Goal: Transaction & Acquisition: Book appointment/travel/reservation

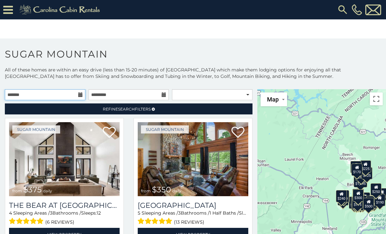
click at [79, 91] on input "text" at bounding box center [45, 94] width 80 height 11
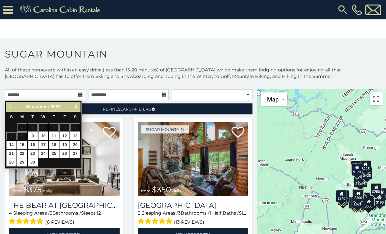
click at [52, 143] on link "18" at bounding box center [54, 145] width 10 height 8
type input "**********"
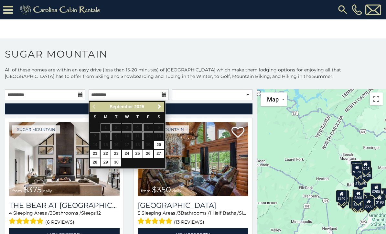
click at [96, 154] on link "21" at bounding box center [95, 154] width 10 height 8
type input "**********"
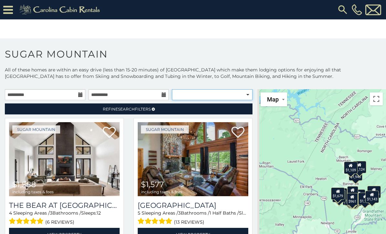
click at [245, 95] on select "**********" at bounding box center [212, 94] width 80 height 11
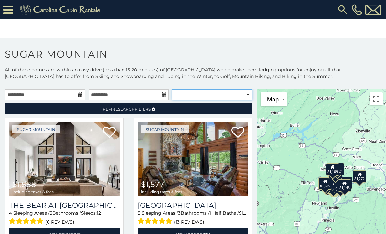
select select "**********"
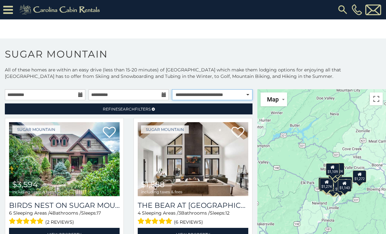
click at [230, 95] on select "**********" at bounding box center [212, 94] width 80 height 11
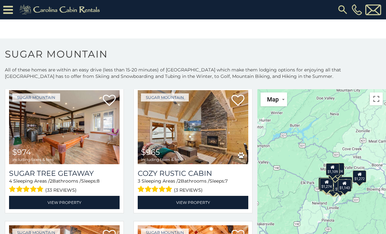
scroll to position [304, 0]
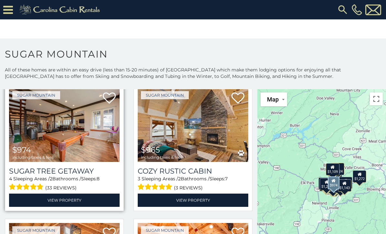
click at [45, 141] on img at bounding box center [64, 125] width 110 height 74
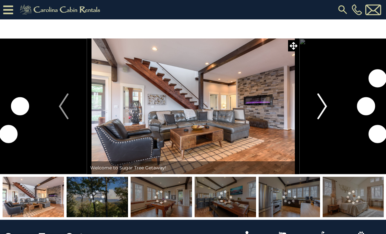
click at [318, 111] on img "Next" at bounding box center [322, 106] width 10 height 26
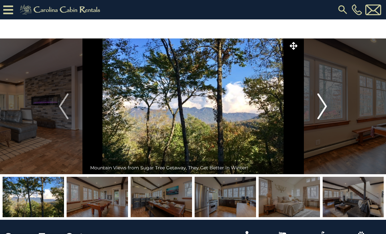
click at [320, 110] on img "Next" at bounding box center [322, 106] width 10 height 26
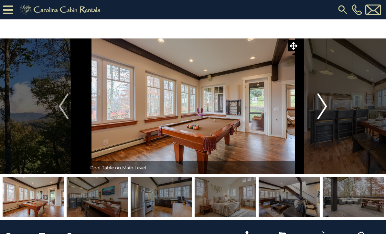
click at [323, 106] on img "Next" at bounding box center [322, 106] width 10 height 26
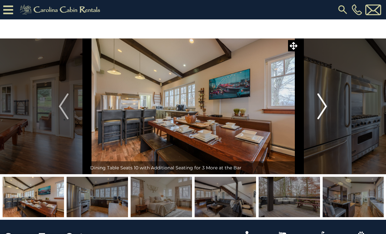
click at [321, 107] on img "Next" at bounding box center [322, 106] width 10 height 26
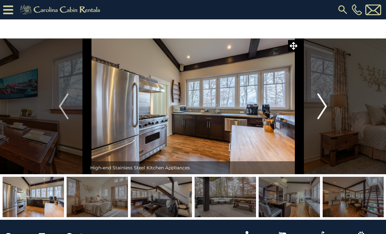
click at [322, 106] on img "Next" at bounding box center [322, 106] width 10 height 26
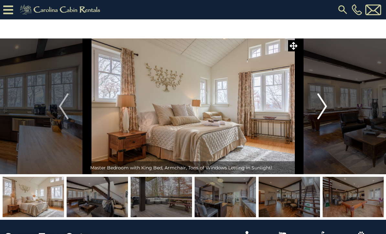
click at [321, 108] on img "Next" at bounding box center [322, 106] width 10 height 26
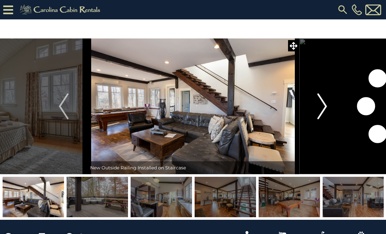
click at [322, 108] on img "Next" at bounding box center [322, 106] width 10 height 26
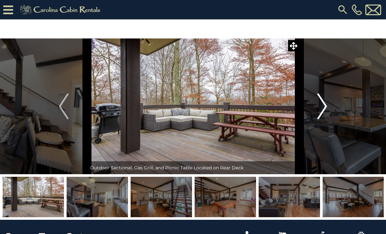
click at [322, 107] on img "Next" at bounding box center [322, 106] width 10 height 26
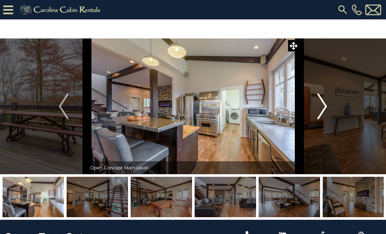
click at [321, 108] on img "Next" at bounding box center [322, 106] width 10 height 26
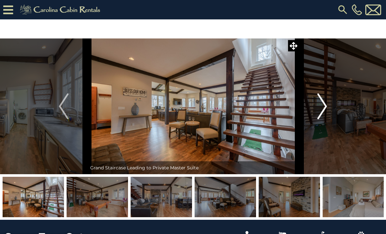
click at [320, 108] on img "Next" at bounding box center [322, 106] width 10 height 26
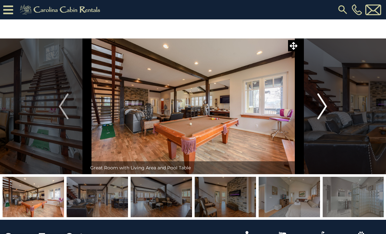
click at [321, 107] on img "Next" at bounding box center [322, 106] width 10 height 26
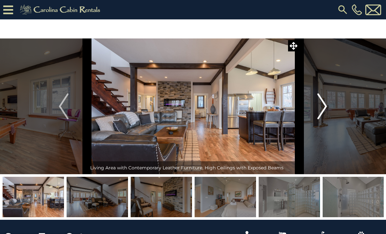
click at [320, 108] on img "Next" at bounding box center [322, 106] width 10 height 26
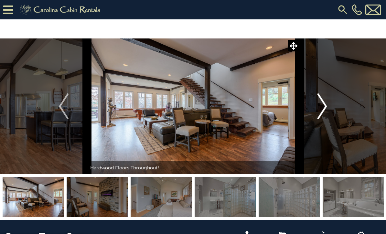
click at [321, 107] on img "Next" at bounding box center [322, 106] width 10 height 26
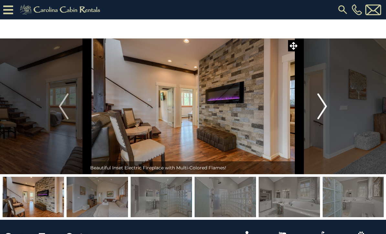
click at [321, 107] on img "Next" at bounding box center [322, 106] width 10 height 26
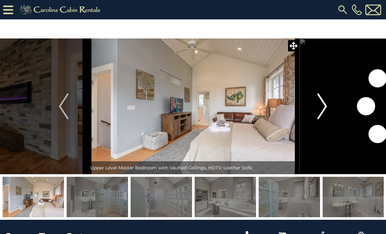
click at [322, 107] on img "Next" at bounding box center [322, 106] width 10 height 26
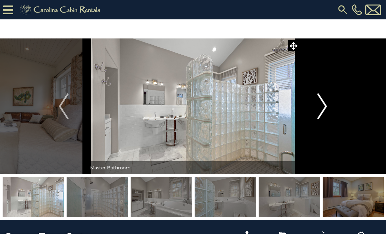
click at [322, 108] on img "Next" at bounding box center [322, 106] width 10 height 26
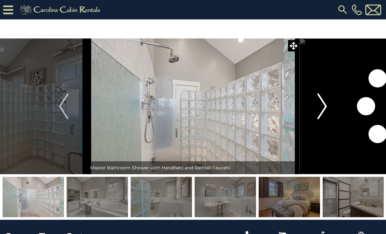
click at [322, 107] on img "Next" at bounding box center [322, 106] width 10 height 26
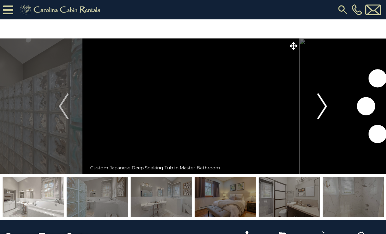
click at [322, 107] on img "Next" at bounding box center [322, 106] width 10 height 26
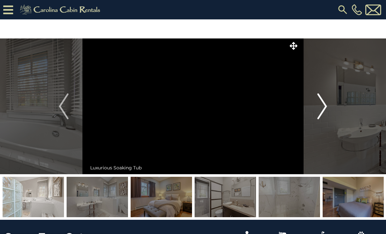
click at [322, 108] on img "Next" at bounding box center [322, 106] width 10 height 26
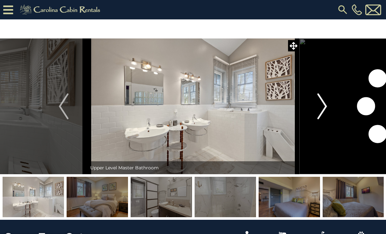
click at [323, 106] on img "Next" at bounding box center [322, 106] width 10 height 26
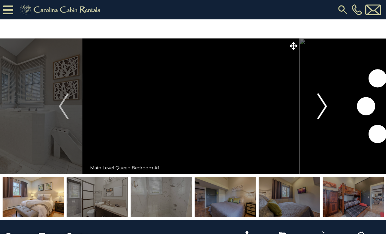
click at [322, 107] on img "Next" at bounding box center [322, 106] width 10 height 26
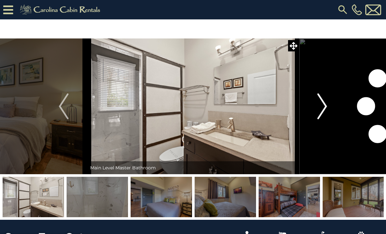
click at [322, 107] on img "Next" at bounding box center [322, 106] width 10 height 26
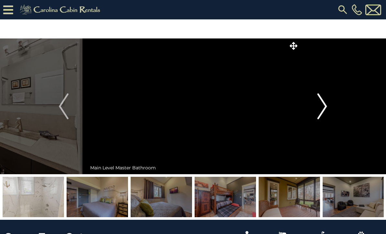
click at [323, 106] on img "Next" at bounding box center [322, 106] width 10 height 26
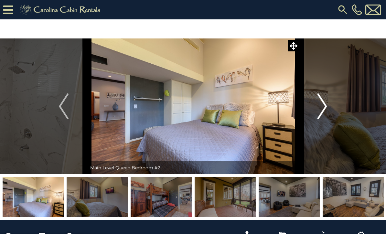
click at [323, 106] on img "Next" at bounding box center [322, 106] width 10 height 26
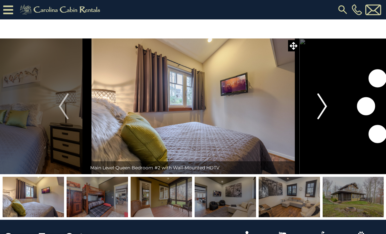
click at [322, 107] on img "Next" at bounding box center [322, 106] width 10 height 26
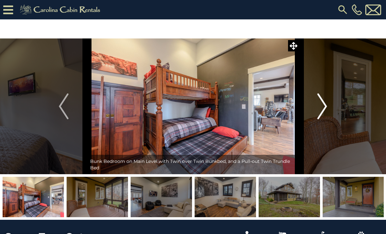
click at [322, 107] on img "Next" at bounding box center [322, 106] width 10 height 26
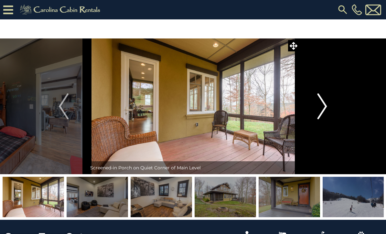
click at [322, 107] on img "Next" at bounding box center [322, 106] width 10 height 26
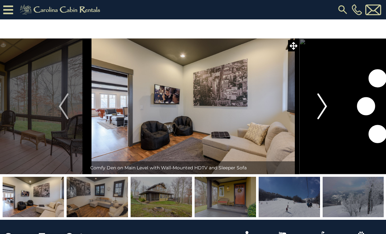
click at [322, 107] on img "Next" at bounding box center [322, 106] width 10 height 26
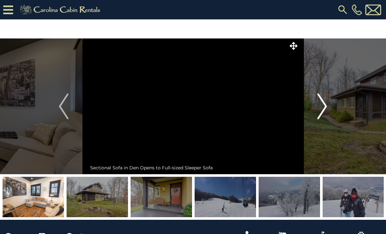
click at [322, 107] on img "Next" at bounding box center [322, 106] width 10 height 26
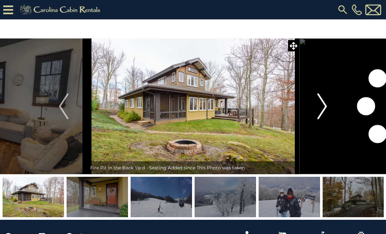
click at [322, 107] on img "Next" at bounding box center [322, 106] width 10 height 26
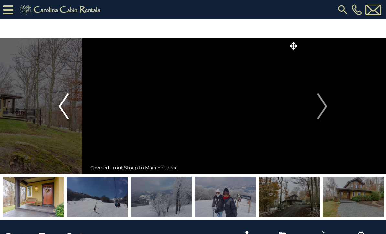
click at [65, 103] on img "Previous" at bounding box center [64, 106] width 10 height 26
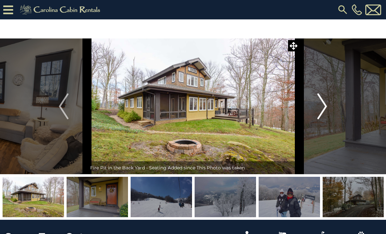
click at [326, 110] on img "Next" at bounding box center [322, 106] width 10 height 26
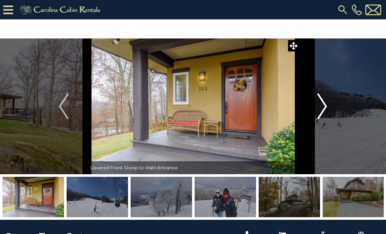
click at [325, 111] on img "Next" at bounding box center [322, 106] width 10 height 26
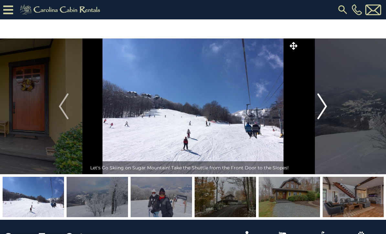
click at [324, 110] on img "Next" at bounding box center [322, 106] width 10 height 26
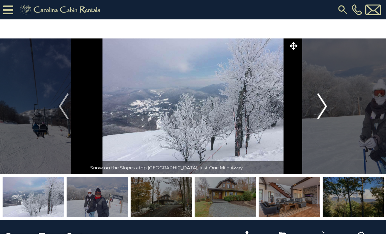
click at [323, 111] on img "Next" at bounding box center [322, 106] width 10 height 26
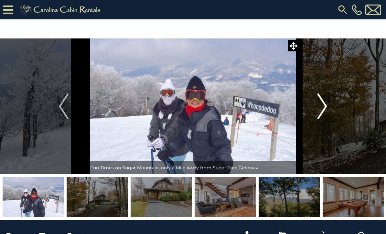
click at [323, 109] on img "Next" at bounding box center [322, 106] width 10 height 26
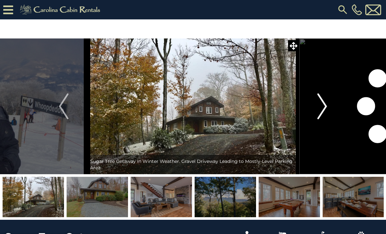
click at [324, 109] on img "Next" at bounding box center [322, 106] width 10 height 26
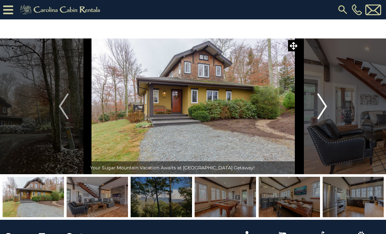
click at [323, 108] on img "Next" at bounding box center [322, 106] width 10 height 26
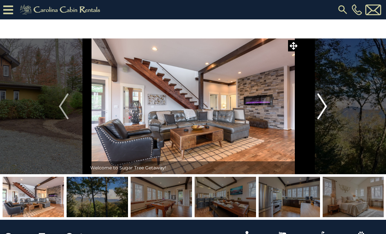
click at [322, 109] on img "Next" at bounding box center [322, 106] width 10 height 26
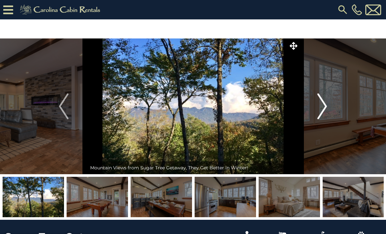
click at [318, 106] on img "Next" at bounding box center [322, 106] width 10 height 26
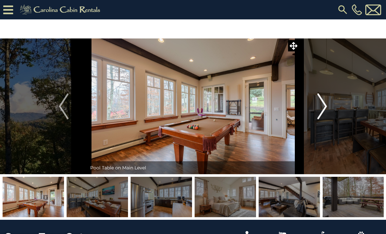
click at [318, 107] on img "Next" at bounding box center [322, 106] width 10 height 26
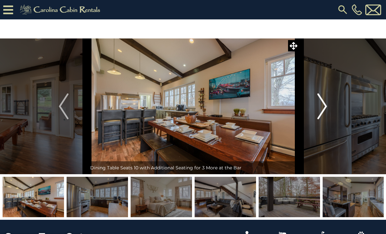
click at [317, 107] on img "Next" at bounding box center [322, 106] width 10 height 26
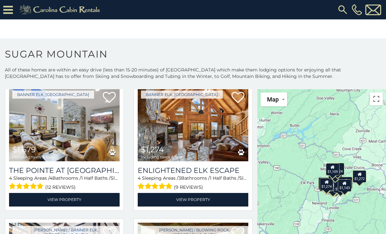
scroll to position [717, 0]
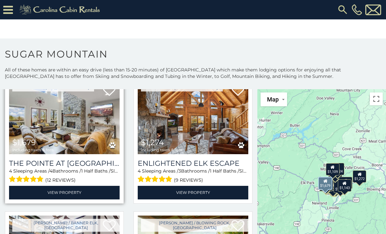
click at [32, 143] on span "$1,679" at bounding box center [24, 142] width 24 height 9
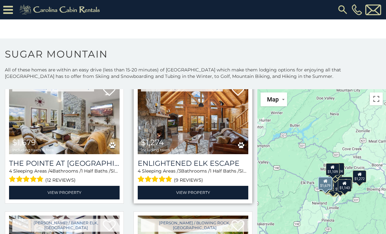
click at [164, 129] on img at bounding box center [193, 117] width 110 height 74
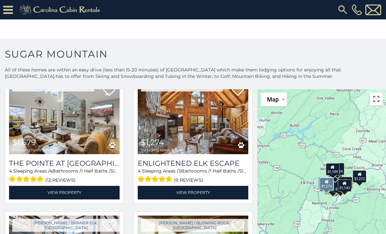
click at [374, 101] on button "Toggle fullscreen view" at bounding box center [375, 98] width 13 height 13
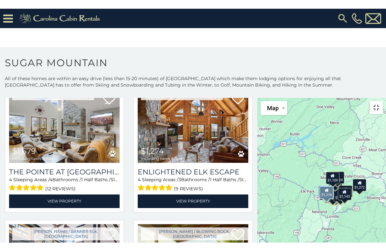
scroll to position [8, 0]
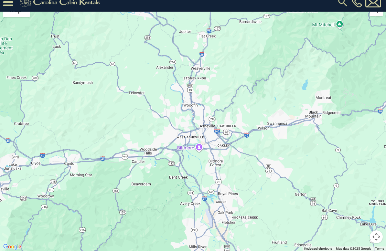
click at [371, 12] on button "Toggle fullscreen view" at bounding box center [375, 9] width 13 height 13
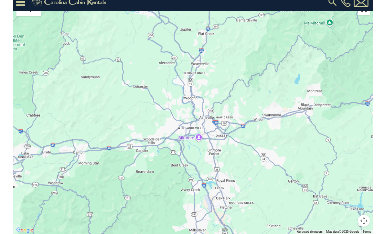
scroll to position [0, 0]
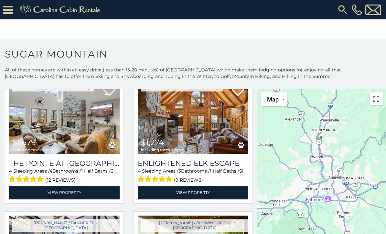
click at [10, 12] on icon at bounding box center [8, 9] width 10 height 11
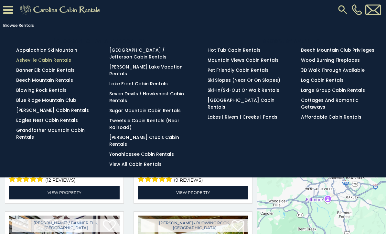
click at [64, 63] on link "Asheville Cabin Rentals" at bounding box center [43, 60] width 55 height 6
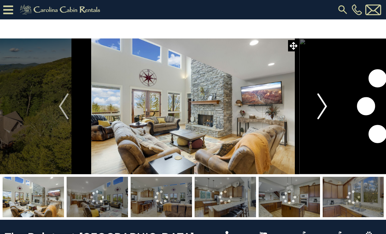
click at [319, 109] on img "Next" at bounding box center [322, 106] width 10 height 26
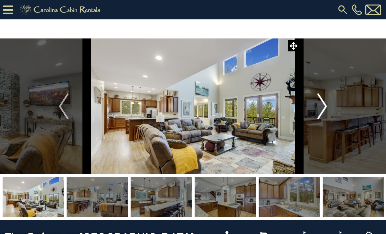
click at [324, 110] on img "Next" at bounding box center [322, 106] width 10 height 26
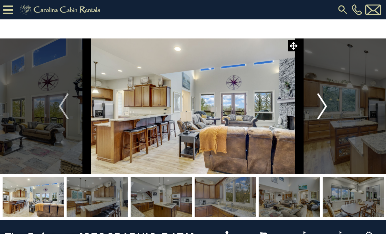
click at [325, 110] on img "Next" at bounding box center [322, 106] width 10 height 26
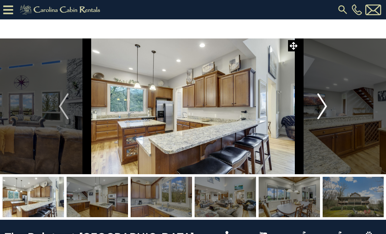
click at [324, 113] on img "Next" at bounding box center [322, 106] width 10 height 26
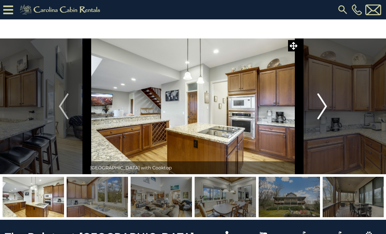
click at [324, 112] on img "Next" at bounding box center [322, 106] width 10 height 26
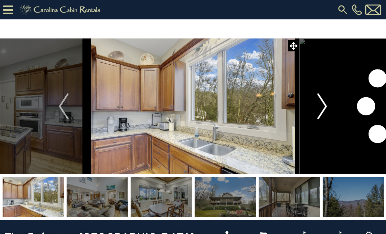
click at [324, 114] on img "Next" at bounding box center [322, 106] width 10 height 26
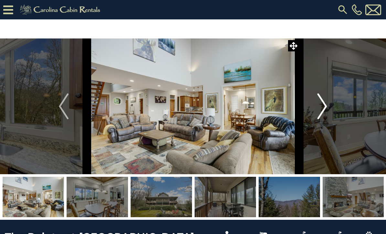
click at [323, 115] on img "Next" at bounding box center [322, 106] width 10 height 26
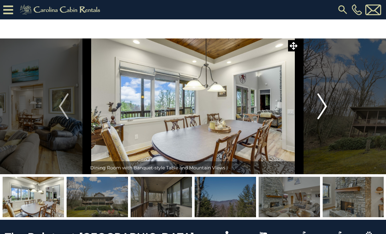
click at [324, 116] on img "Next" at bounding box center [322, 106] width 10 height 26
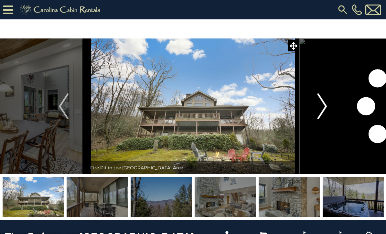
click at [324, 116] on img "Next" at bounding box center [322, 106] width 10 height 26
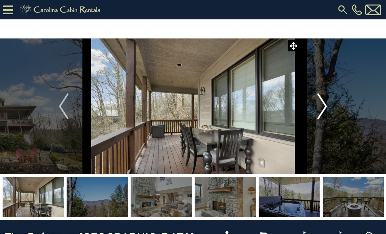
click at [323, 110] on img "Next" at bounding box center [322, 106] width 10 height 26
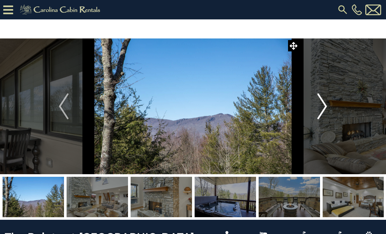
click at [324, 113] on img "Next" at bounding box center [322, 106] width 10 height 26
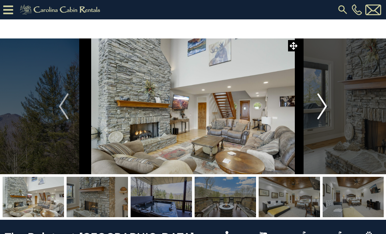
click at [323, 113] on img "Next" at bounding box center [322, 106] width 10 height 26
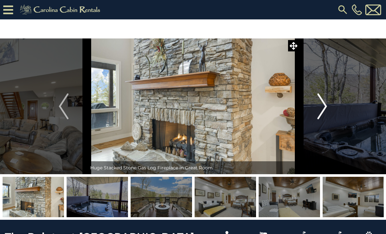
click at [323, 112] on img "Next" at bounding box center [322, 106] width 10 height 26
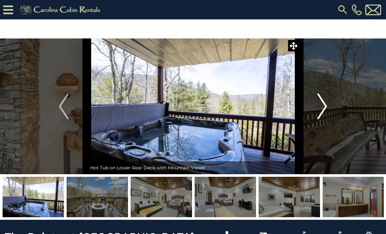
click at [323, 111] on img "Next" at bounding box center [322, 106] width 10 height 26
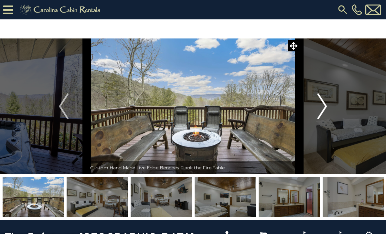
click at [322, 111] on img "Next" at bounding box center [322, 106] width 10 height 26
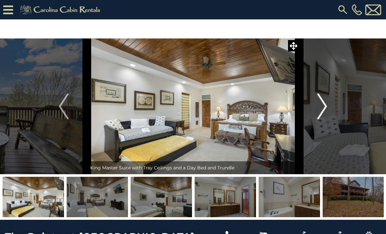
click at [323, 111] on img "Next" at bounding box center [322, 106] width 10 height 26
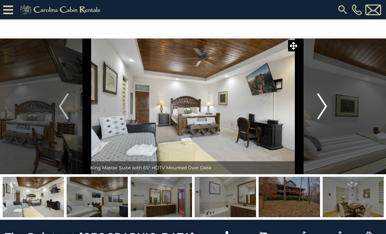
click at [323, 111] on img "Next" at bounding box center [322, 106] width 10 height 26
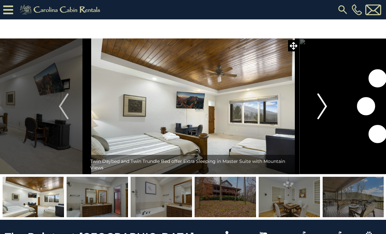
click at [323, 110] on img "Next" at bounding box center [322, 106] width 10 height 26
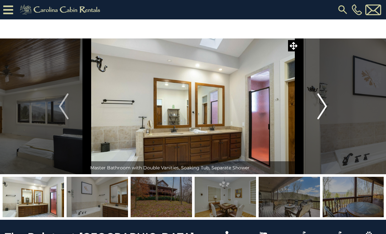
click at [323, 110] on img "Next" at bounding box center [322, 106] width 10 height 26
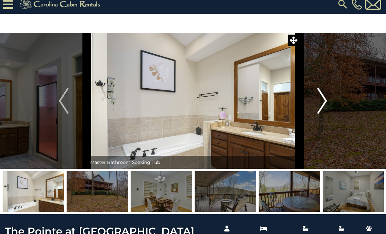
scroll to position [5, 0]
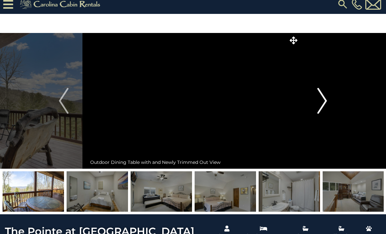
click at [321, 100] on img "Next" at bounding box center [322, 101] width 10 height 26
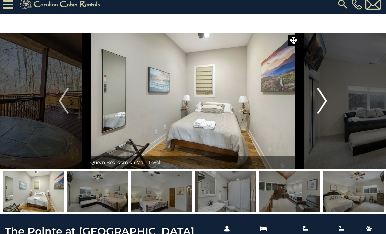
click at [315, 108] on button "Next" at bounding box center [322, 101] width 46 height 136
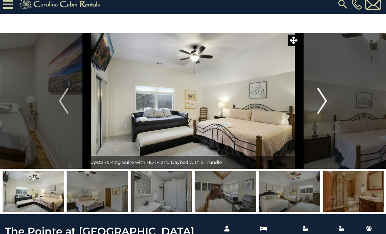
click at [311, 107] on button "Next" at bounding box center [322, 101] width 46 height 136
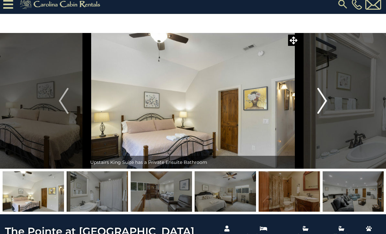
click at [308, 107] on button "Next" at bounding box center [322, 101] width 46 height 136
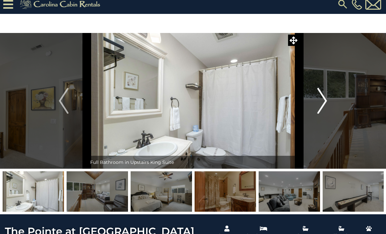
click at [308, 107] on button "Next" at bounding box center [322, 101] width 46 height 136
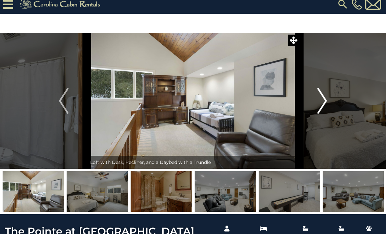
click at [309, 107] on button "Next" at bounding box center [322, 101] width 46 height 136
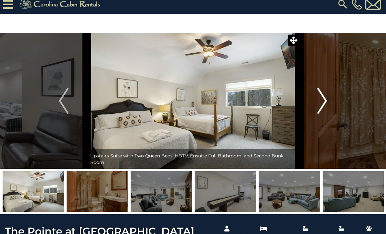
click at [311, 105] on button "Next" at bounding box center [322, 101] width 46 height 136
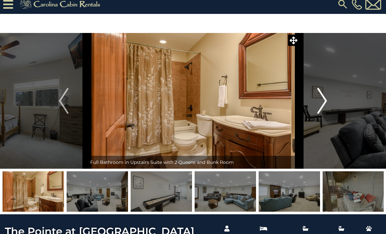
click at [311, 105] on button "Next" at bounding box center [322, 101] width 46 height 136
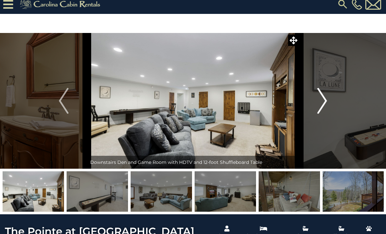
click at [312, 104] on button "Next" at bounding box center [322, 101] width 46 height 136
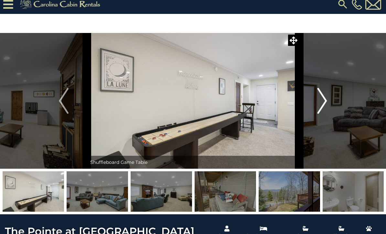
click at [313, 104] on button "Next" at bounding box center [322, 101] width 46 height 136
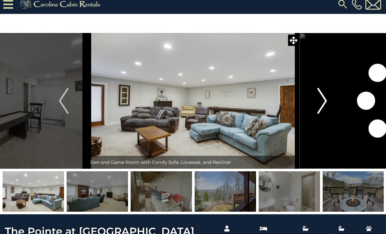
click at [314, 103] on button "Next" at bounding box center [322, 101] width 46 height 136
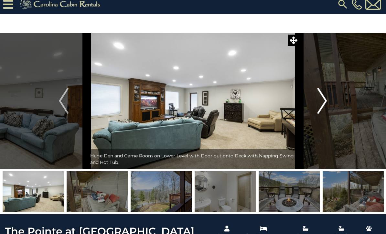
click at [319, 104] on img "Next" at bounding box center [322, 101] width 10 height 26
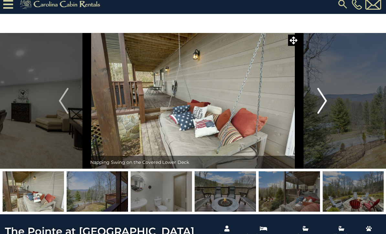
click at [323, 101] on img "Next" at bounding box center [322, 101] width 10 height 26
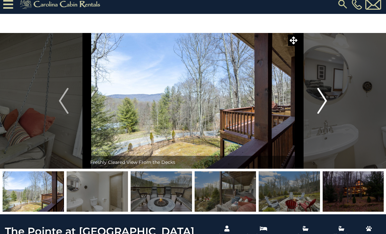
click at [322, 101] on img "Next" at bounding box center [322, 101] width 10 height 26
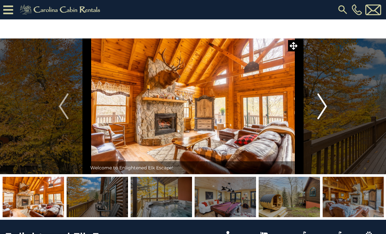
click at [327, 102] on button "Next" at bounding box center [322, 106] width 46 height 136
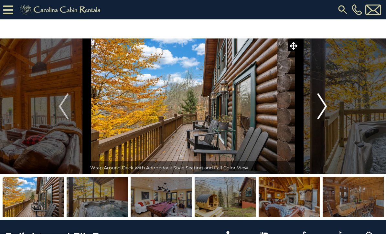
click at [322, 110] on img "Next" at bounding box center [322, 106] width 10 height 26
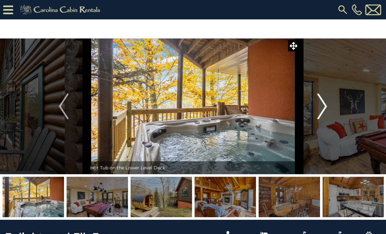
click at [323, 112] on img "Next" at bounding box center [322, 106] width 10 height 26
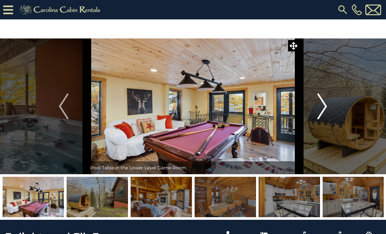
click at [322, 113] on img "Next" at bounding box center [322, 106] width 10 height 26
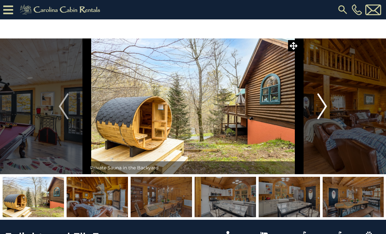
click at [323, 115] on img "Next" at bounding box center [322, 106] width 10 height 26
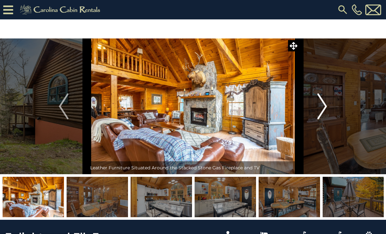
click at [321, 115] on img "Next" at bounding box center [322, 106] width 10 height 26
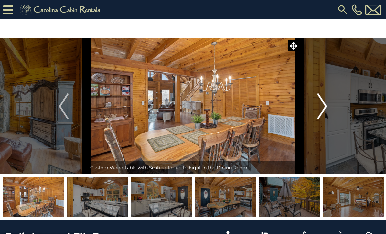
click at [320, 115] on img "Next" at bounding box center [322, 106] width 10 height 26
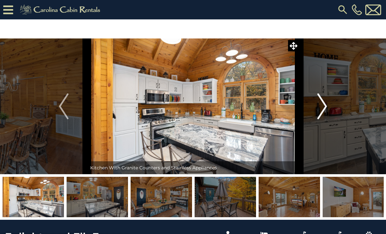
click at [319, 117] on img "Next" at bounding box center [322, 106] width 10 height 26
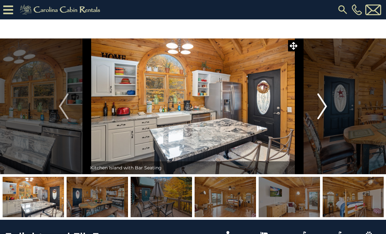
click at [318, 115] on img "Next" at bounding box center [322, 106] width 10 height 26
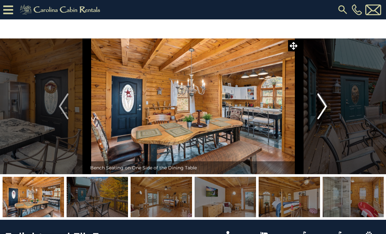
click at [319, 113] on img "Next" at bounding box center [322, 106] width 10 height 26
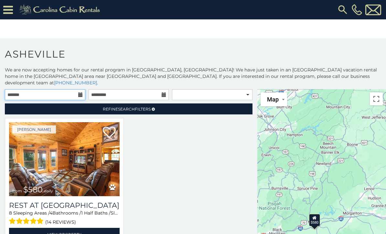
click at [77, 89] on input "text" at bounding box center [45, 94] width 80 height 11
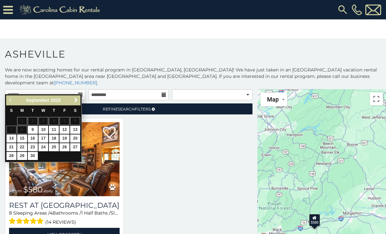
click at [52, 137] on link "18" at bounding box center [54, 138] width 10 height 8
type input "**********"
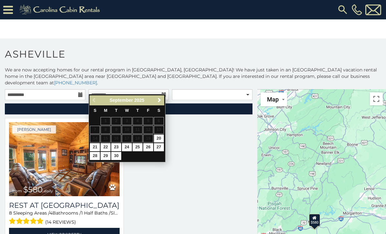
click at [92, 148] on link "21" at bounding box center [95, 147] width 10 height 8
type input "**********"
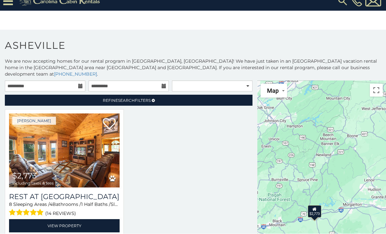
scroll to position [12, 0]
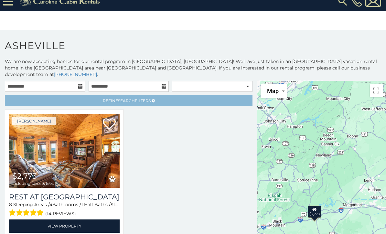
click at [132, 98] on span "Search" at bounding box center [126, 100] width 17 height 5
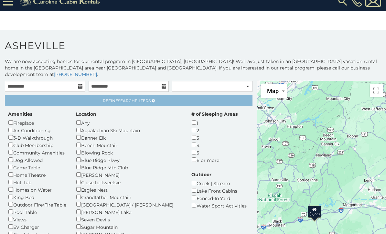
scroll to position [0, 0]
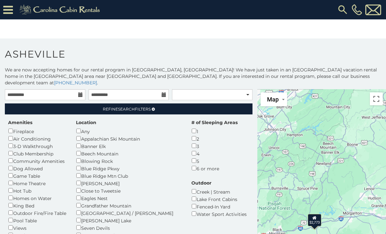
click at [6, 11] on icon at bounding box center [8, 9] width 10 height 11
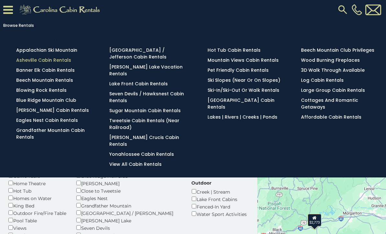
click at [24, 61] on link "Asheville Cabin Rentals" at bounding box center [43, 60] width 55 height 6
